Goal: Find contact information: Find contact information

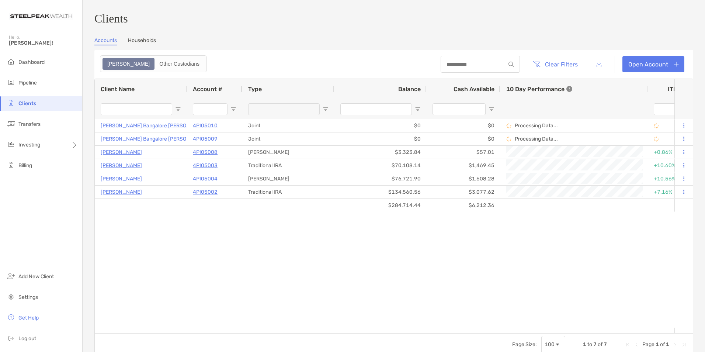
click at [27, 75] on ul "Dashboard Pipeline Clients Transfers Investing Billing" at bounding box center [41, 117] width 82 height 124
click at [29, 82] on span "Pipeline" at bounding box center [27, 83] width 18 height 6
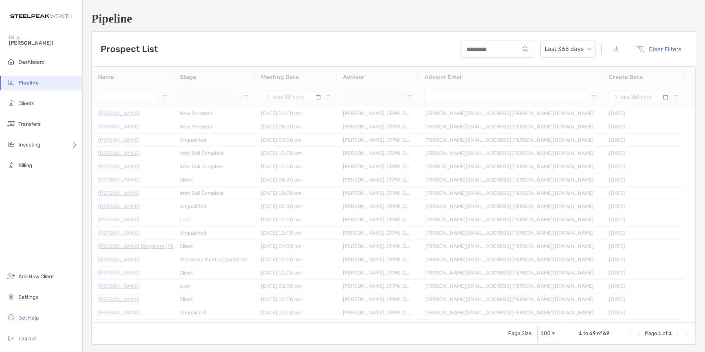
type input "**********"
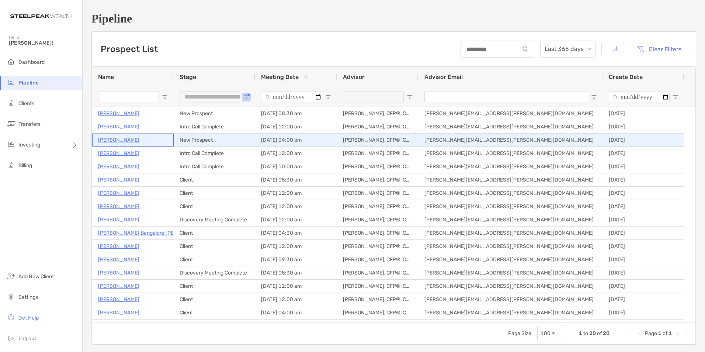
click at [116, 139] on p "[PERSON_NAME]" at bounding box center [118, 139] width 41 height 9
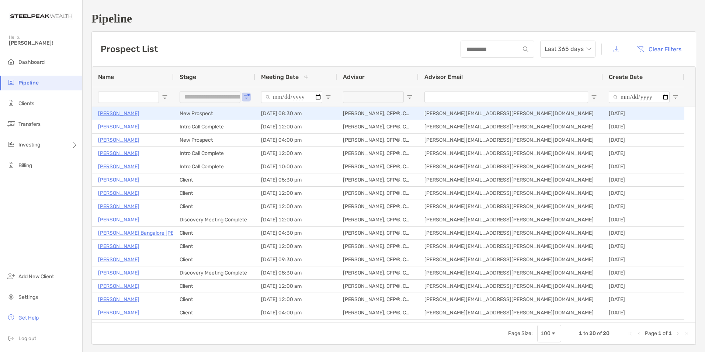
click at [111, 114] on p "Amy Tucker" at bounding box center [118, 113] width 41 height 9
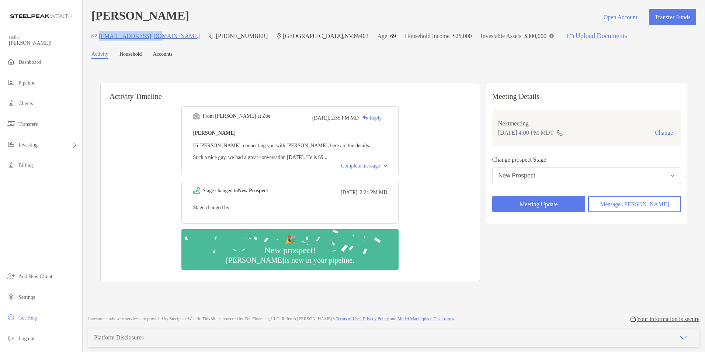
drag, startPoint x: 100, startPoint y: 36, endPoint x: 160, endPoint y: 38, distance: 60.2
click at [160, 38] on div "208power@gmail.com (818) 674-3772 Dayton , NV , 89403 Age 69 Household Income $…" at bounding box center [393, 36] width 605 height 16
copy p "208power@gmail.com"
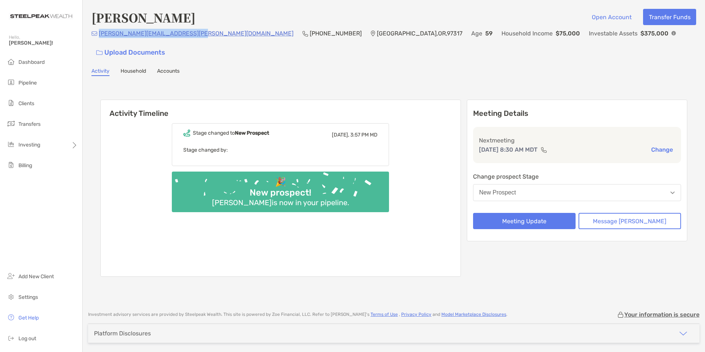
drag, startPoint x: 100, startPoint y: 37, endPoint x: 191, endPoint y: 38, distance: 91.9
click at [191, 38] on p "[PERSON_NAME][EMAIL_ADDRESS][PERSON_NAME][DOMAIN_NAME]" at bounding box center [196, 33] width 195 height 9
copy p "[PERSON_NAME][EMAIL_ADDRESS][PERSON_NAME][DOMAIN_NAME]"
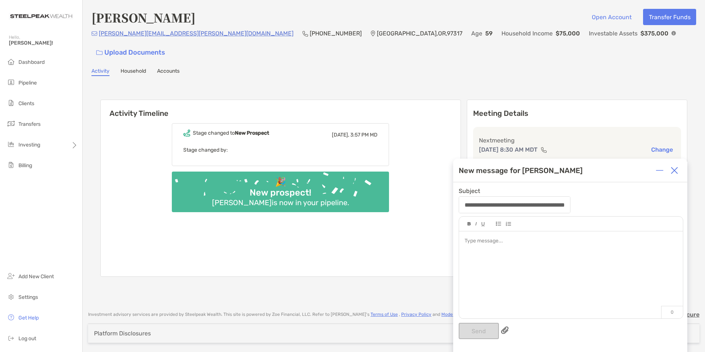
click at [673, 170] on img at bounding box center [674, 170] width 7 height 7
